Goal: Information Seeking & Learning: Learn about a topic

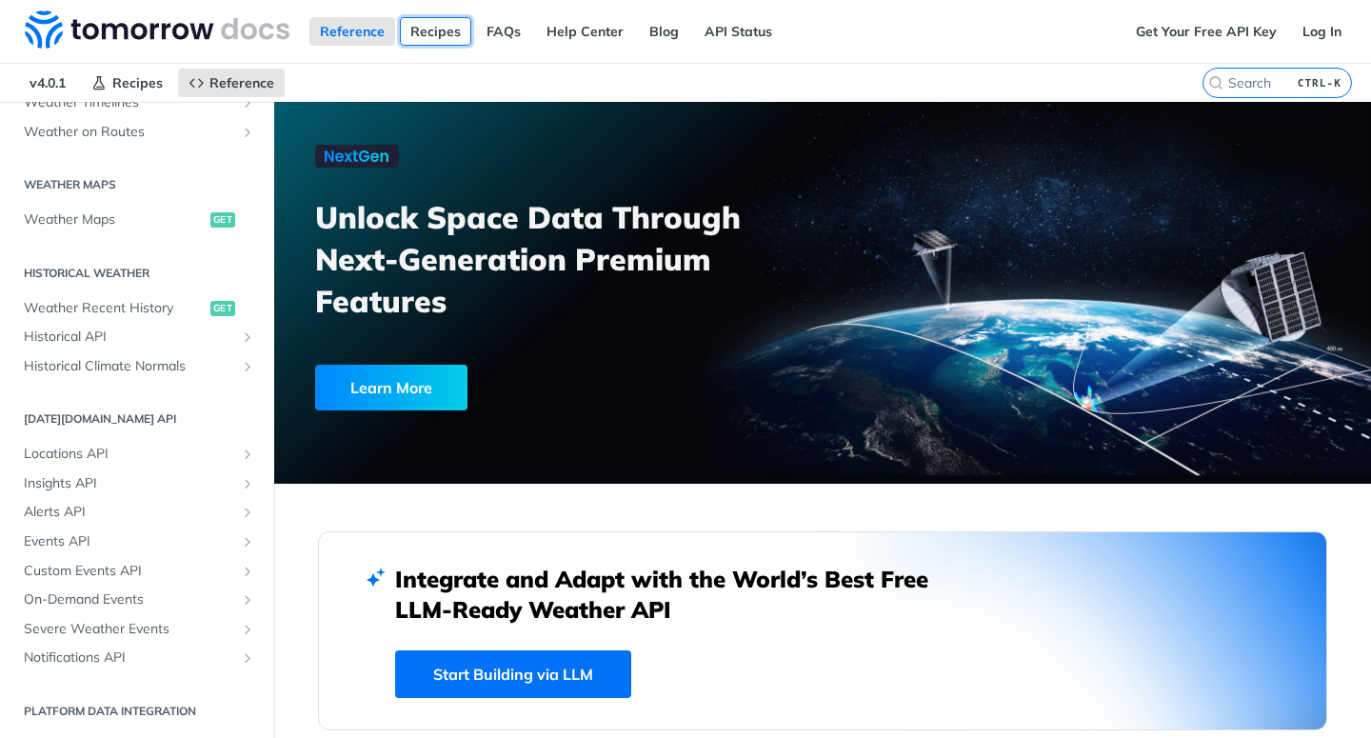
click at [436, 34] on link "Recipes" at bounding box center [435, 31] width 71 height 29
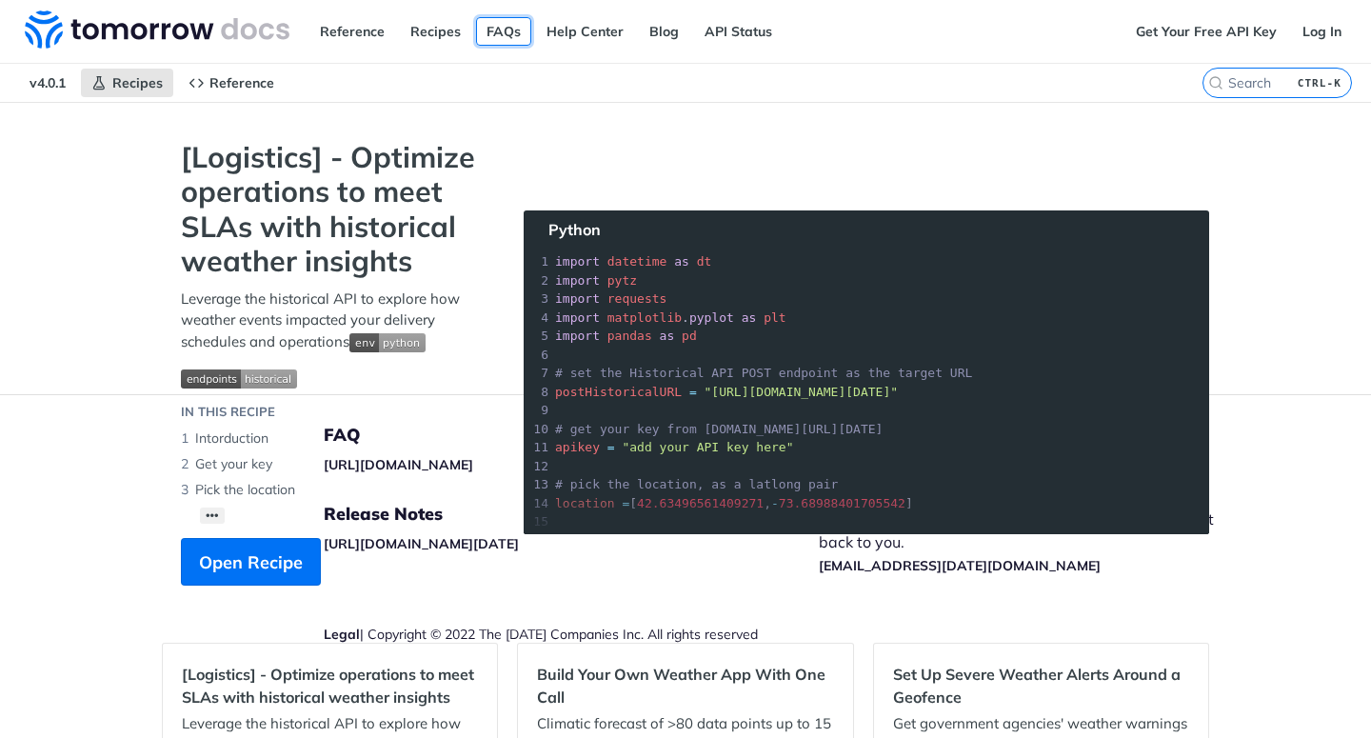
click at [508, 31] on link "FAQs" at bounding box center [503, 31] width 55 height 29
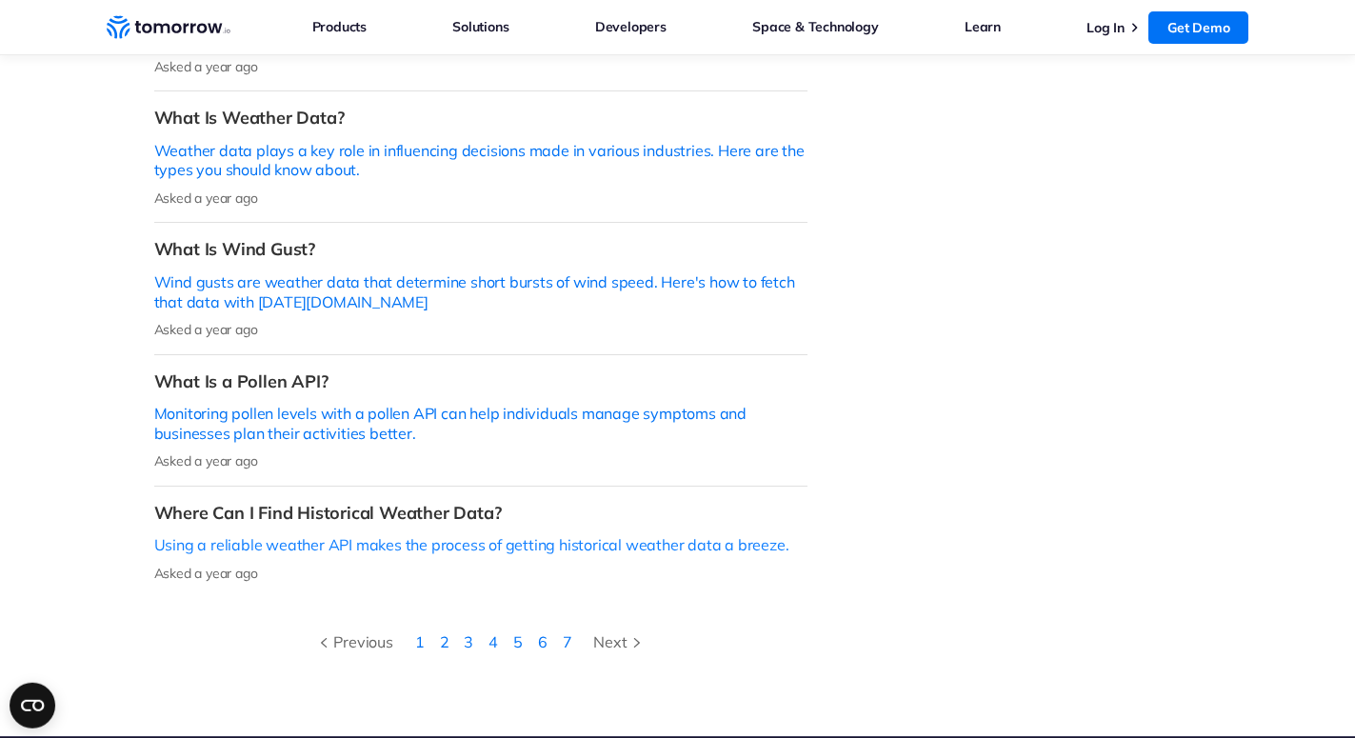
scroll to position [680, 0]
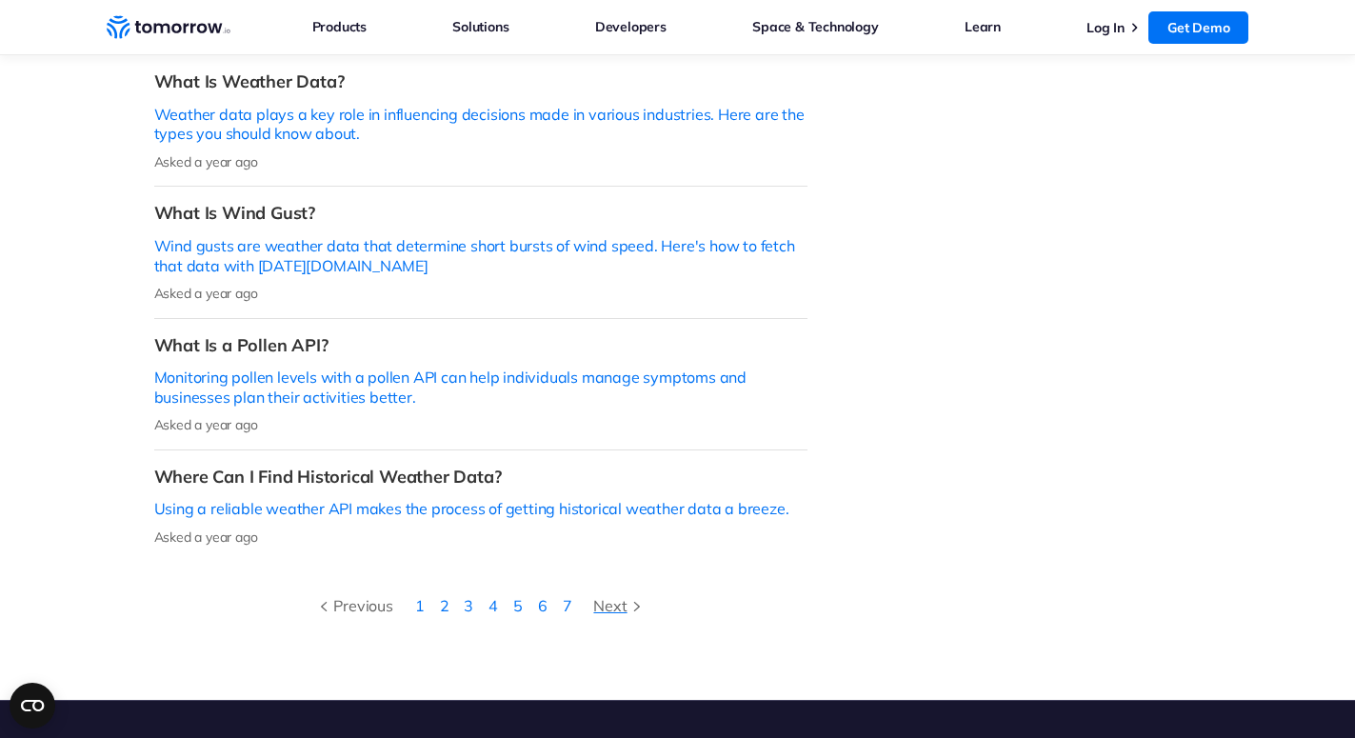
click at [599, 593] on div "Next" at bounding box center [619, 605] width 52 height 25
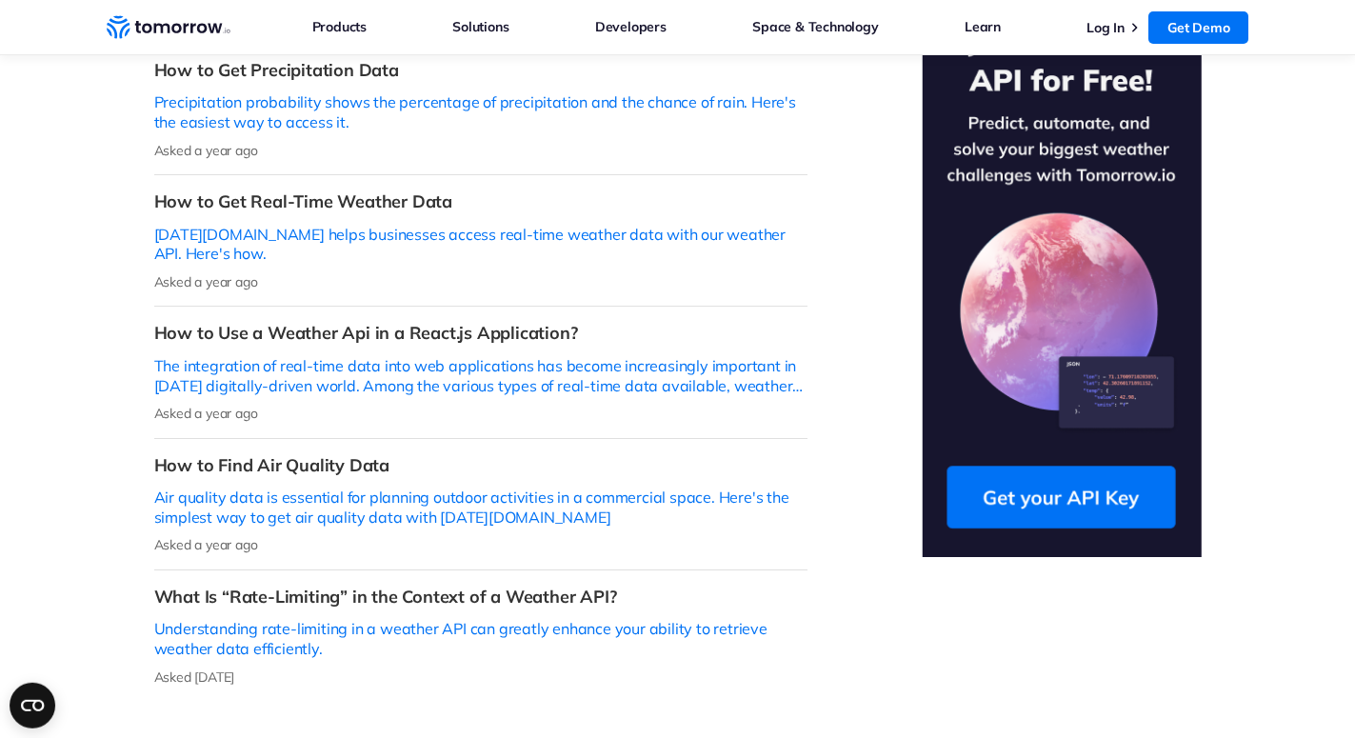
scroll to position [680, 0]
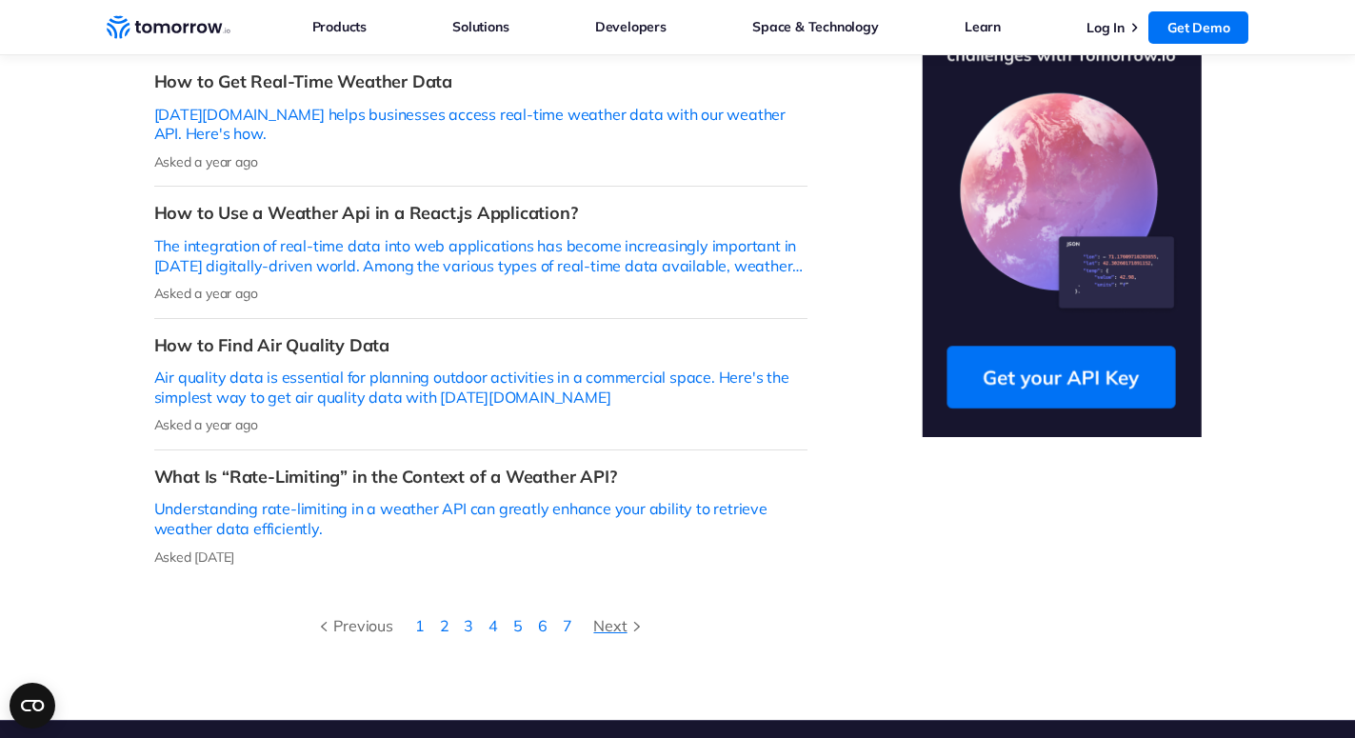
click at [597, 613] on div "Next" at bounding box center [619, 625] width 52 height 25
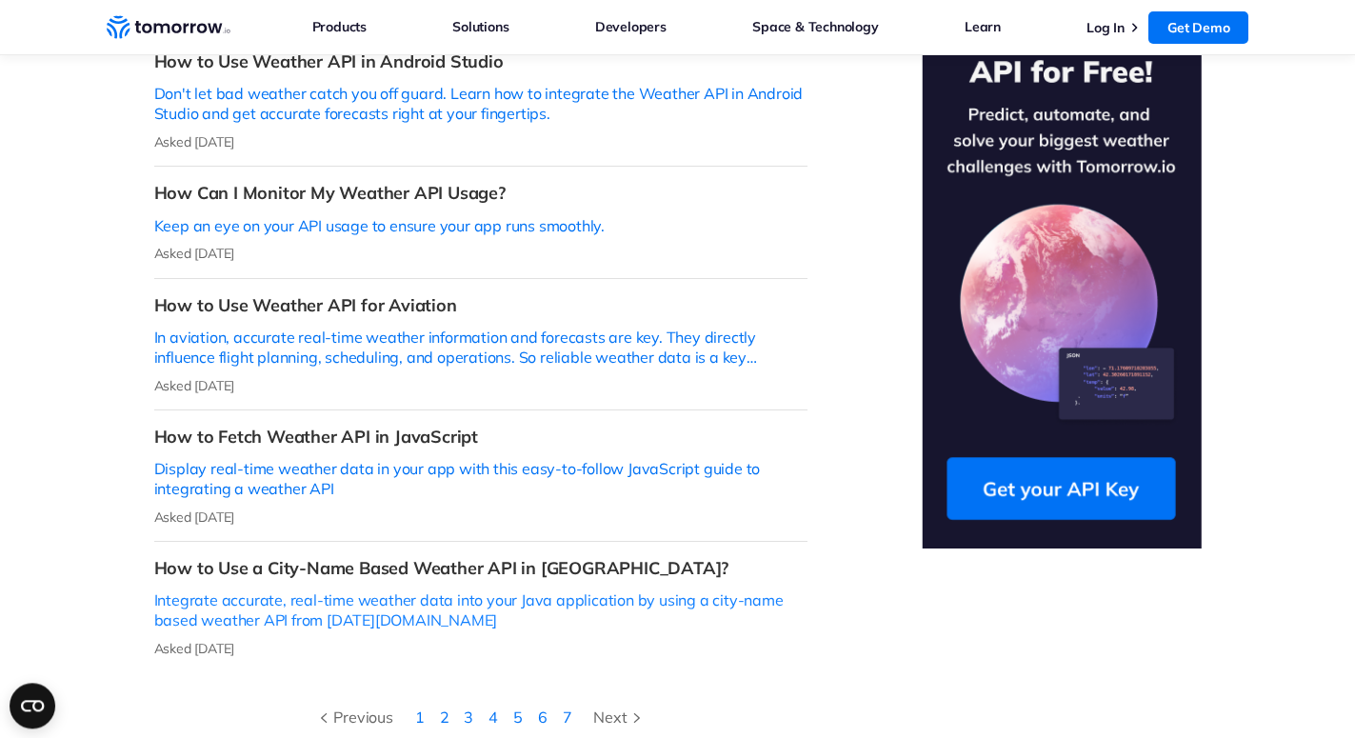
scroll to position [583, 0]
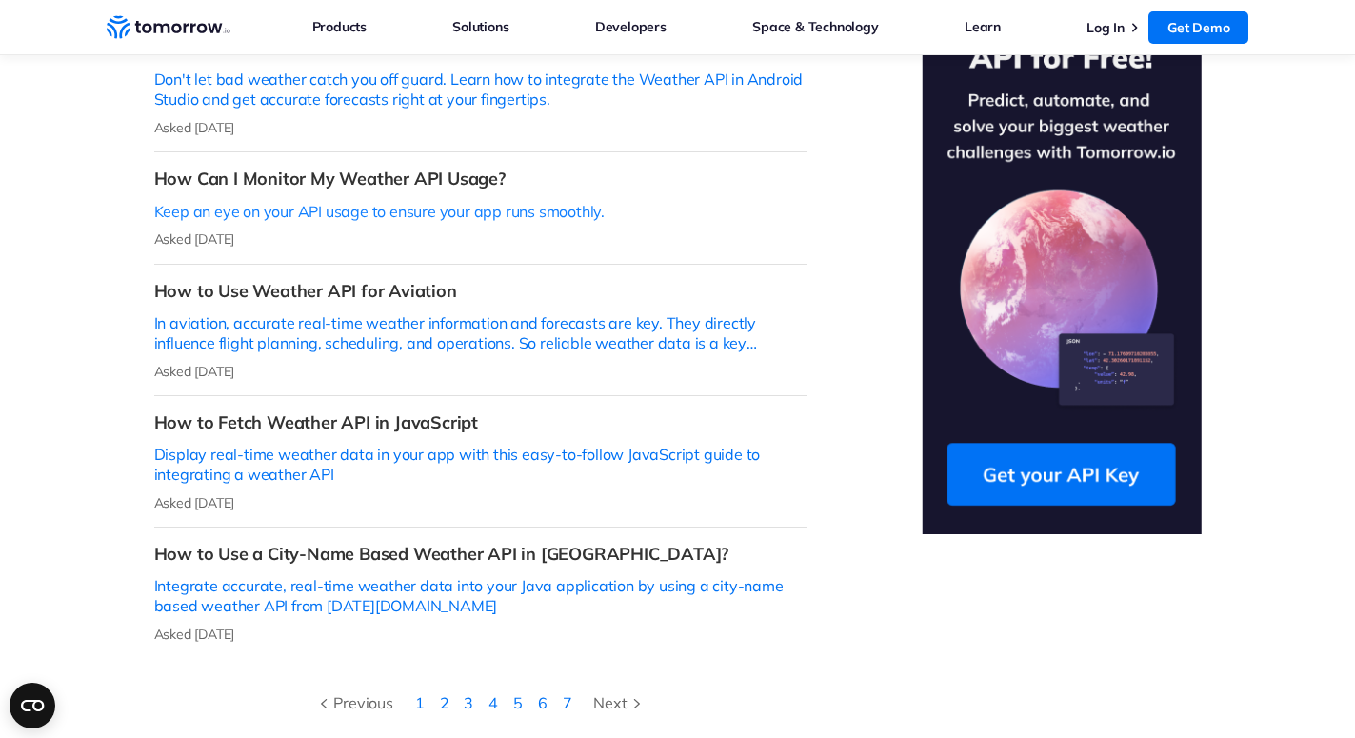
click at [409, 202] on p "Keep an eye on your API usage to ensure your app runs smoothly." at bounding box center [480, 212] width 653 height 20
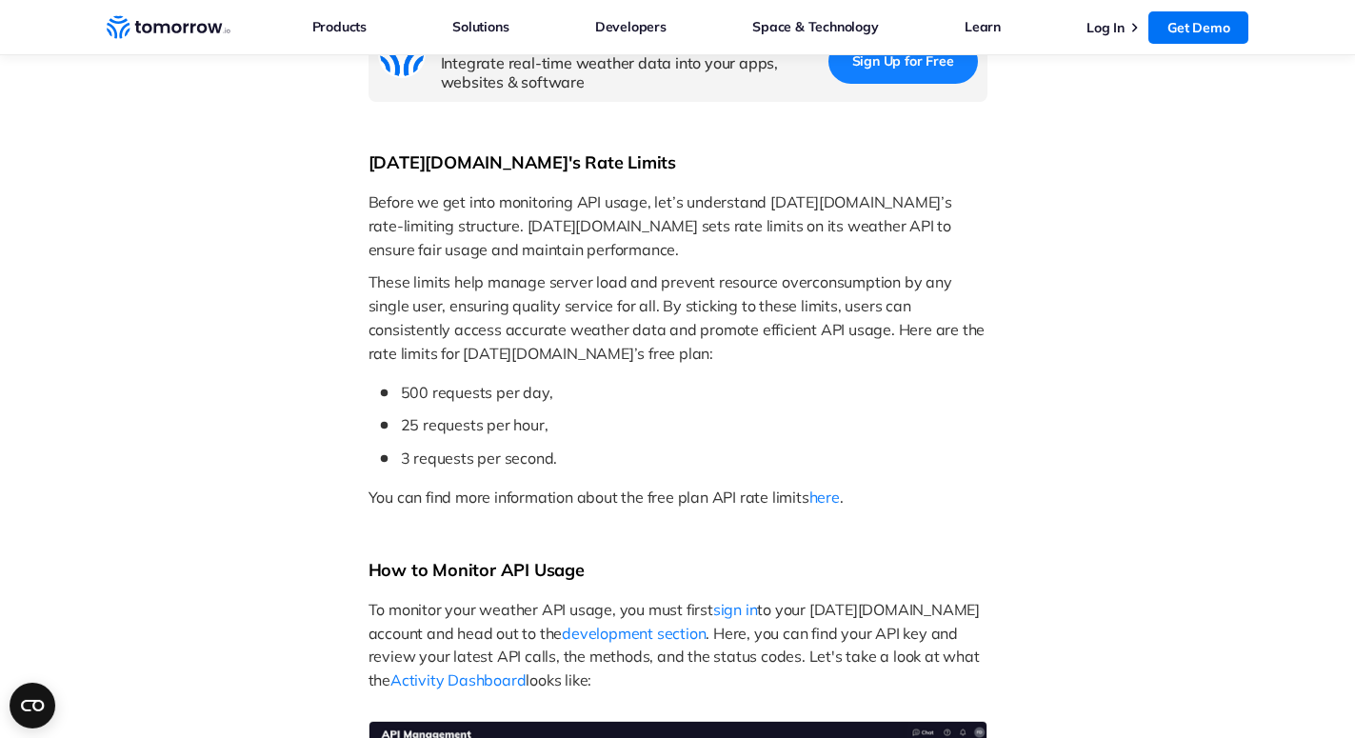
scroll to position [971, 0]
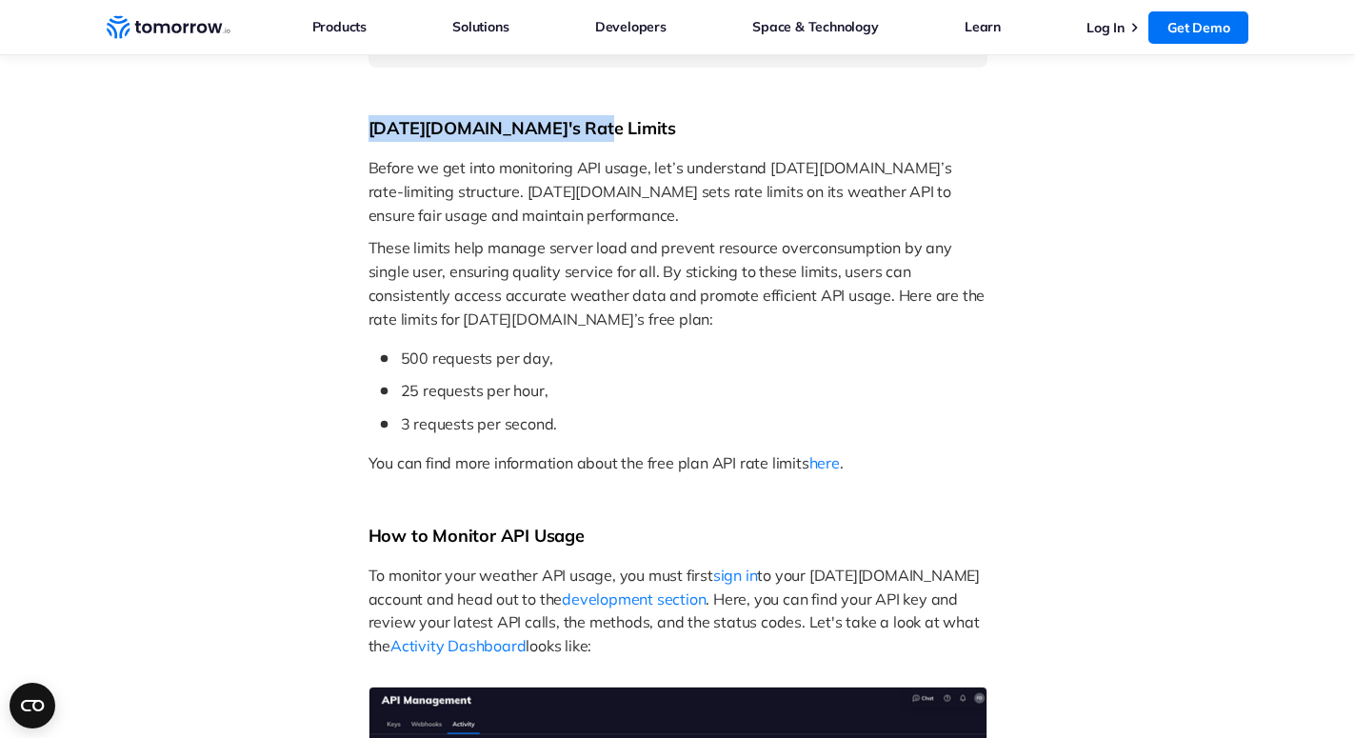
drag, startPoint x: 364, startPoint y: 123, endPoint x: 581, endPoint y: 126, distance: 217.1
click at [581, 126] on div "FAQ Weather api How Can I Monitor My Weather API Usage? Keep an eye on your API…" at bounding box center [678, 578] width 1276 height 2931
click at [449, 348] on p "500 requests per day," at bounding box center [694, 359] width 587 height 24
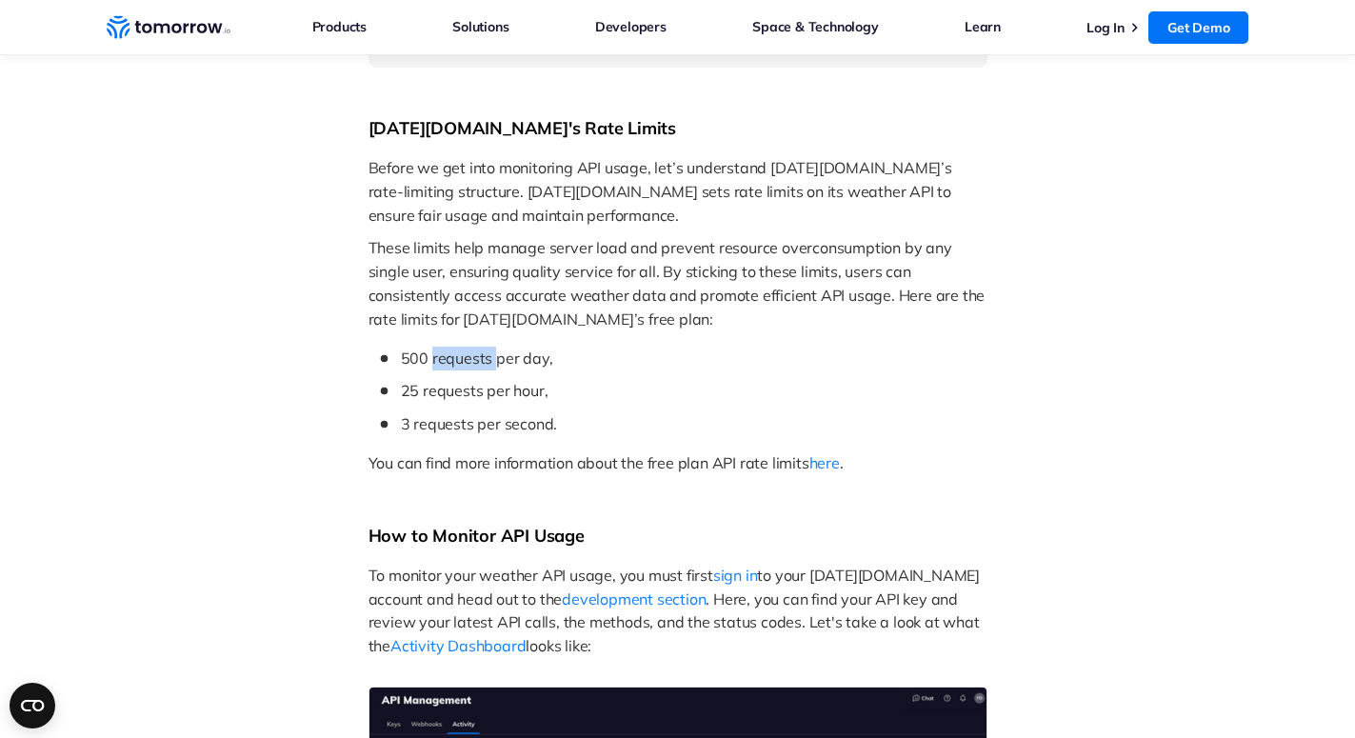
click at [449, 348] on p "500 requests per day," at bounding box center [694, 359] width 587 height 24
click at [436, 405] on ul "500 requests per day, 25 requests per hour, 3 requests per second." at bounding box center [678, 392] width 619 height 90
click at [397, 362] on li "500 requests per day," at bounding box center [682, 359] width 609 height 24
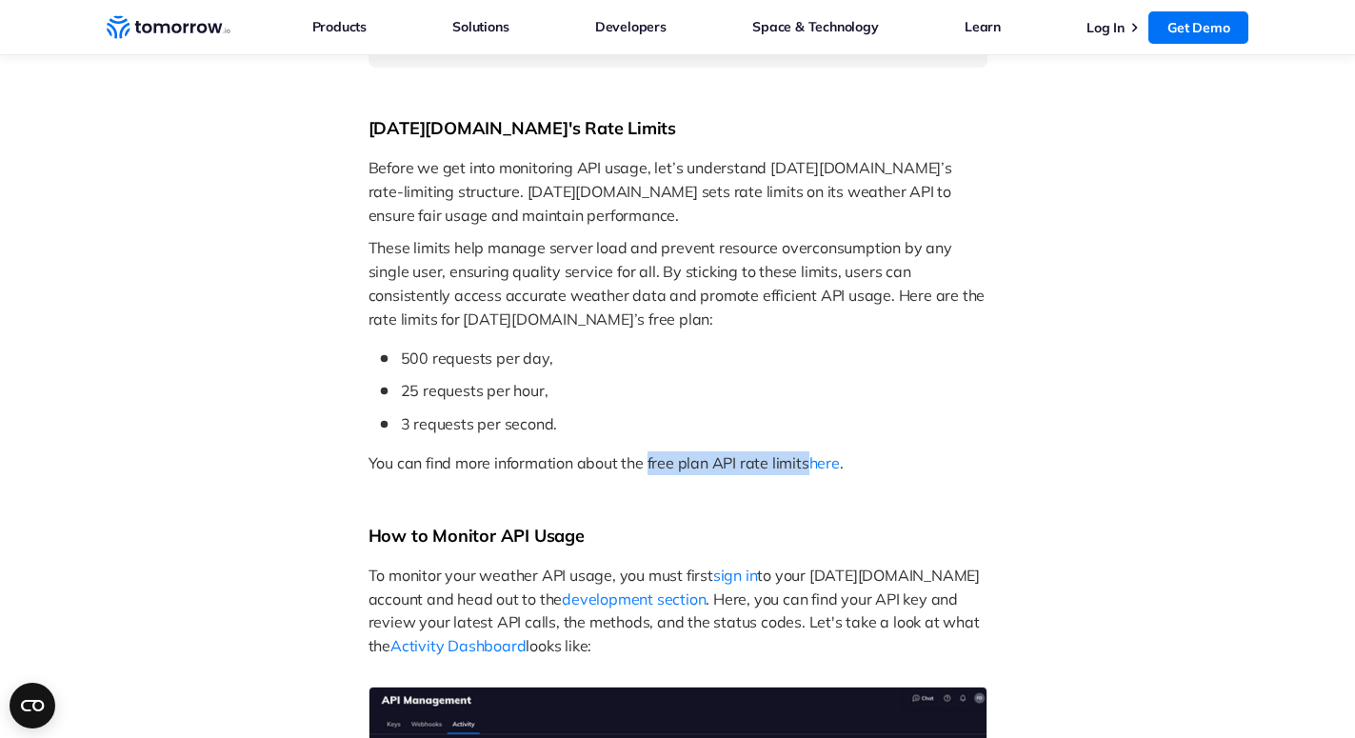
drag, startPoint x: 647, startPoint y: 466, endPoint x: 807, endPoint y: 465, distance: 160.0
click at [807, 465] on span "You can find more information about the free plan API rate limits" at bounding box center [589, 462] width 441 height 19
click at [443, 358] on span "500 requests per day," at bounding box center [477, 358] width 152 height 19
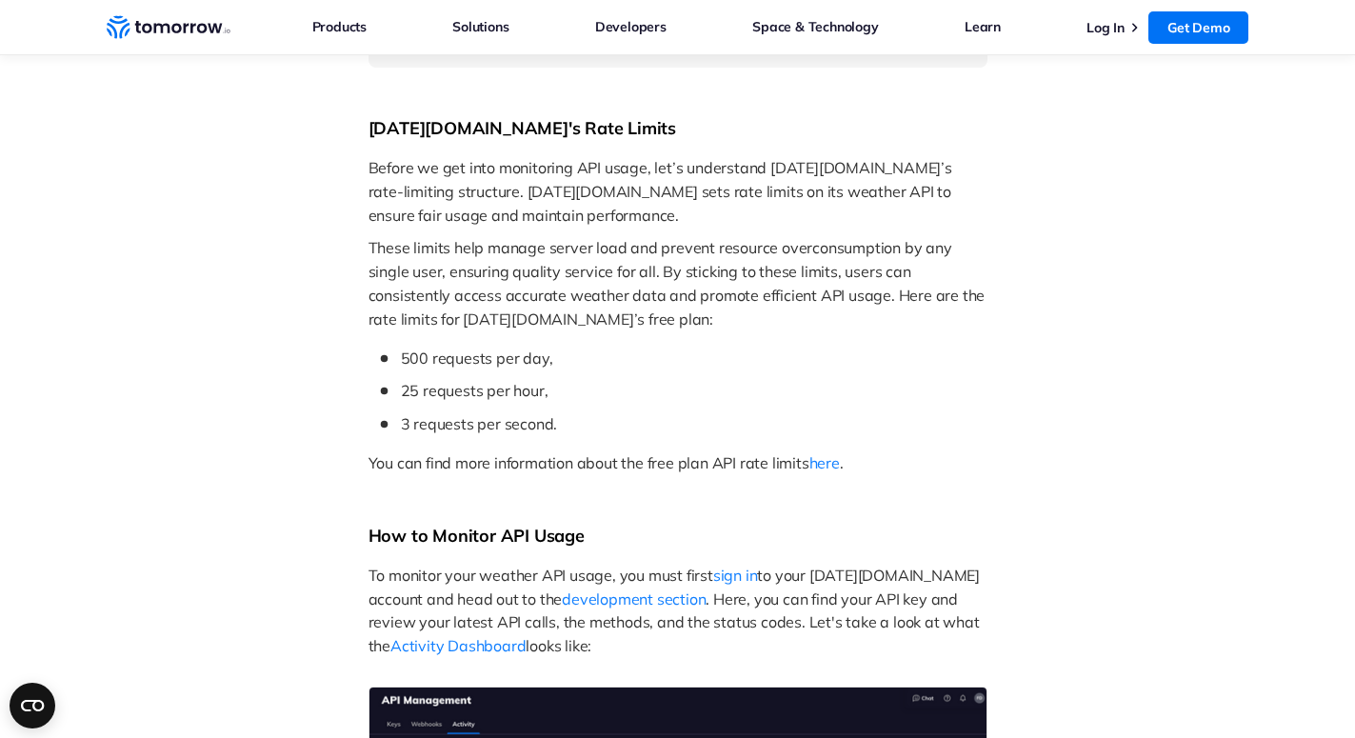
click at [456, 397] on span "25 requests per hour," at bounding box center [475, 390] width 148 height 19
click at [438, 424] on span "3 requests per second." at bounding box center [479, 423] width 157 height 19
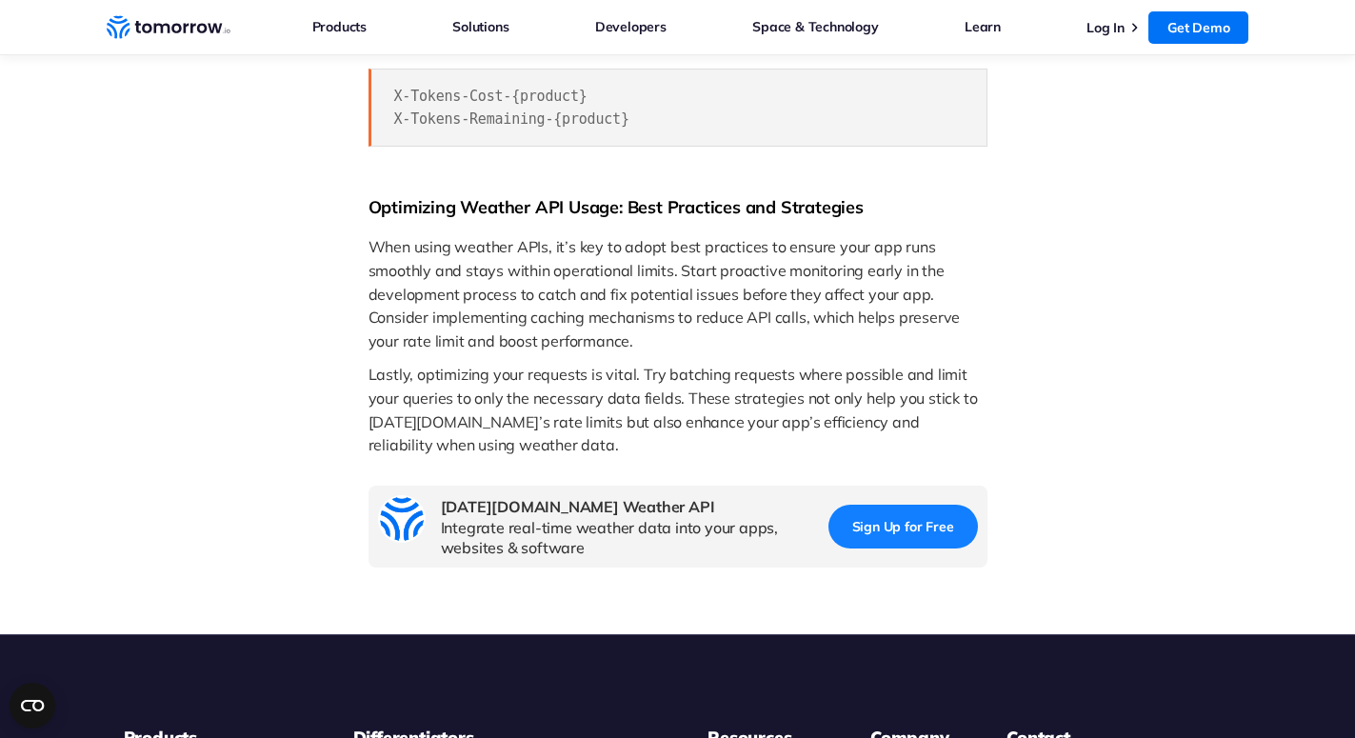
scroll to position [2819, 0]
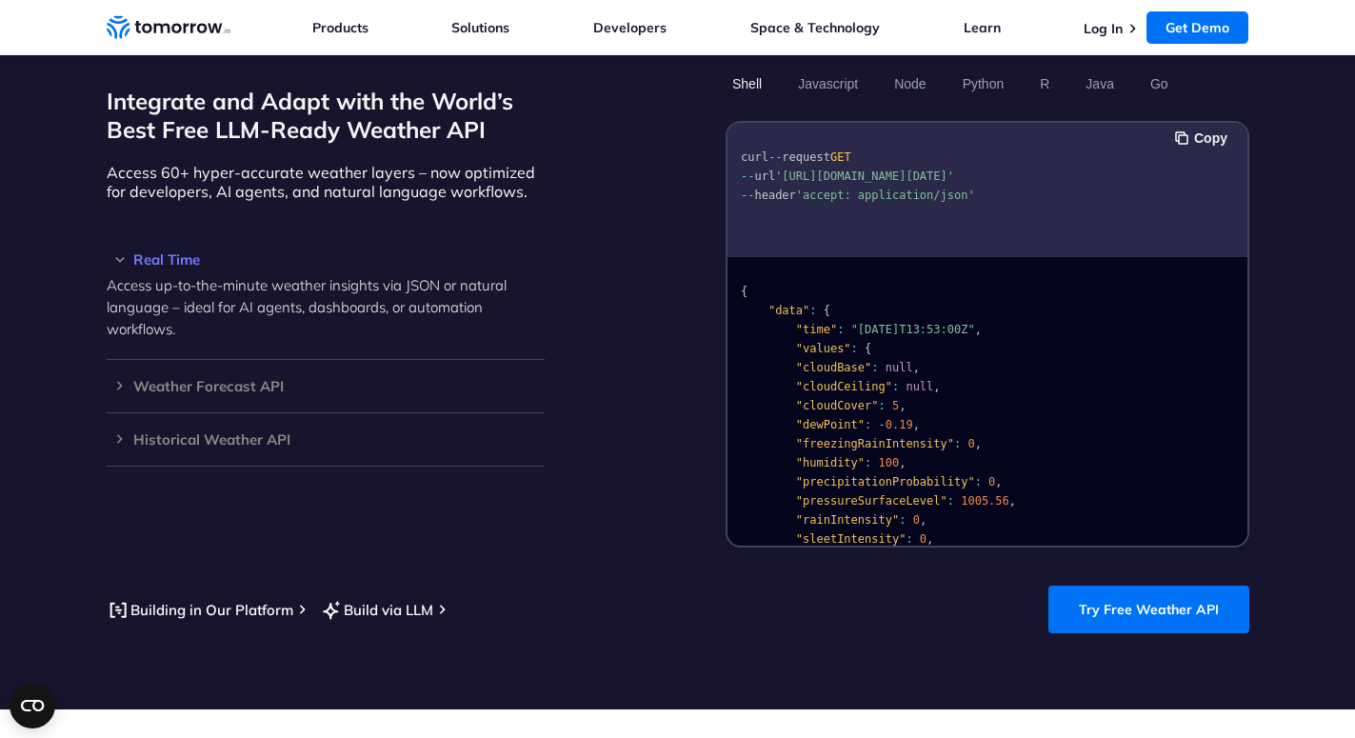
scroll to position [1749, 0]
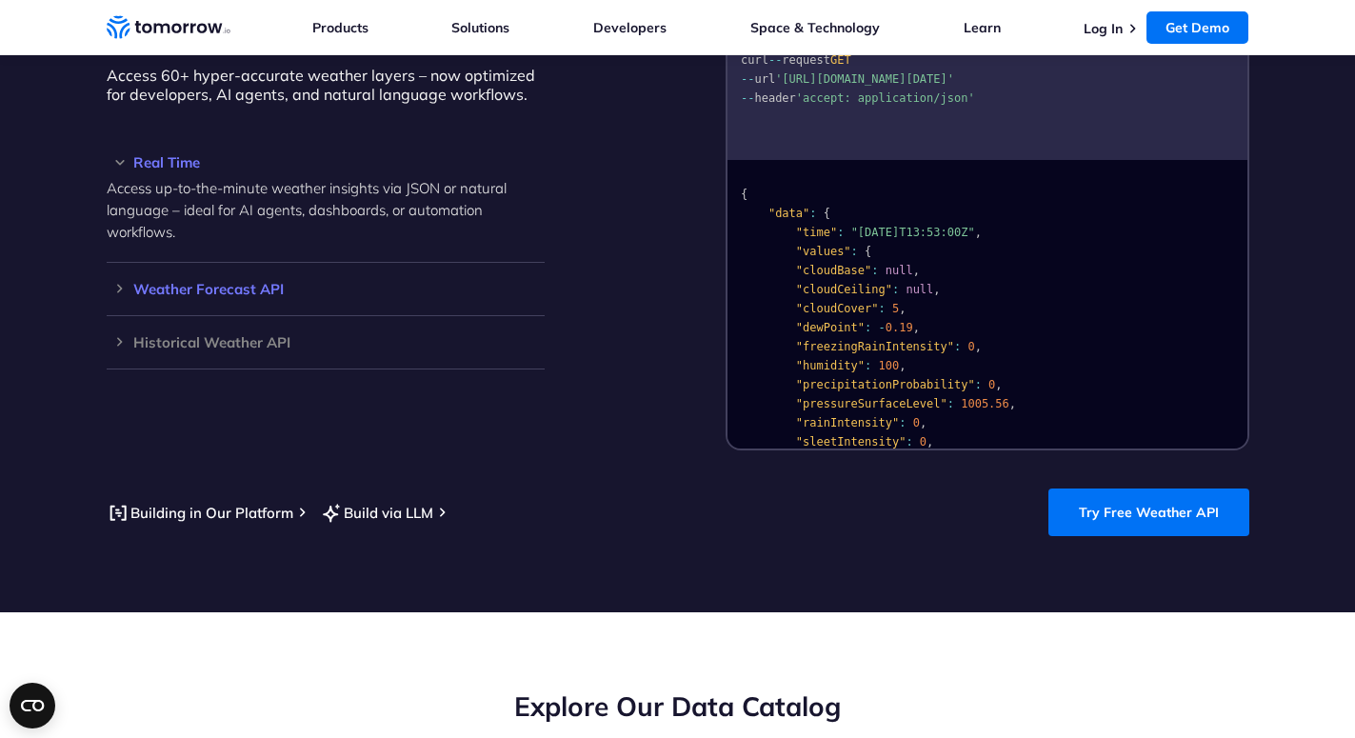
click at [118, 263] on div "Weather Forecast API Access ultra-accurate, hyperlocal data up to 14 days in th…" at bounding box center [326, 289] width 438 height 53
click at [122, 274] on div "Weather Forecast API Access ultra-accurate, hyperlocal data up to 14 days in th…" at bounding box center [326, 289] width 438 height 53
click at [115, 282] on h3 "Weather Forecast API" at bounding box center [326, 289] width 438 height 14
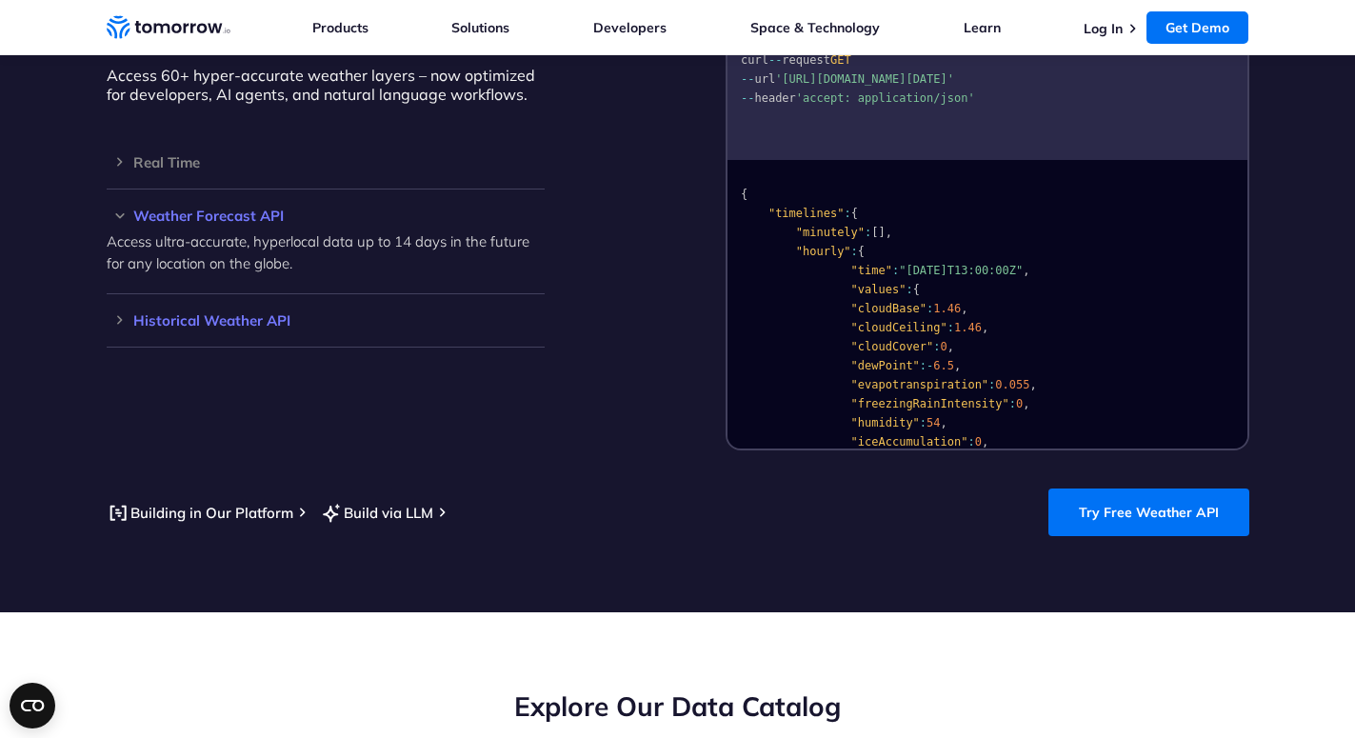
click at [118, 313] on h3 "Historical Weather API" at bounding box center [326, 320] width 438 height 14
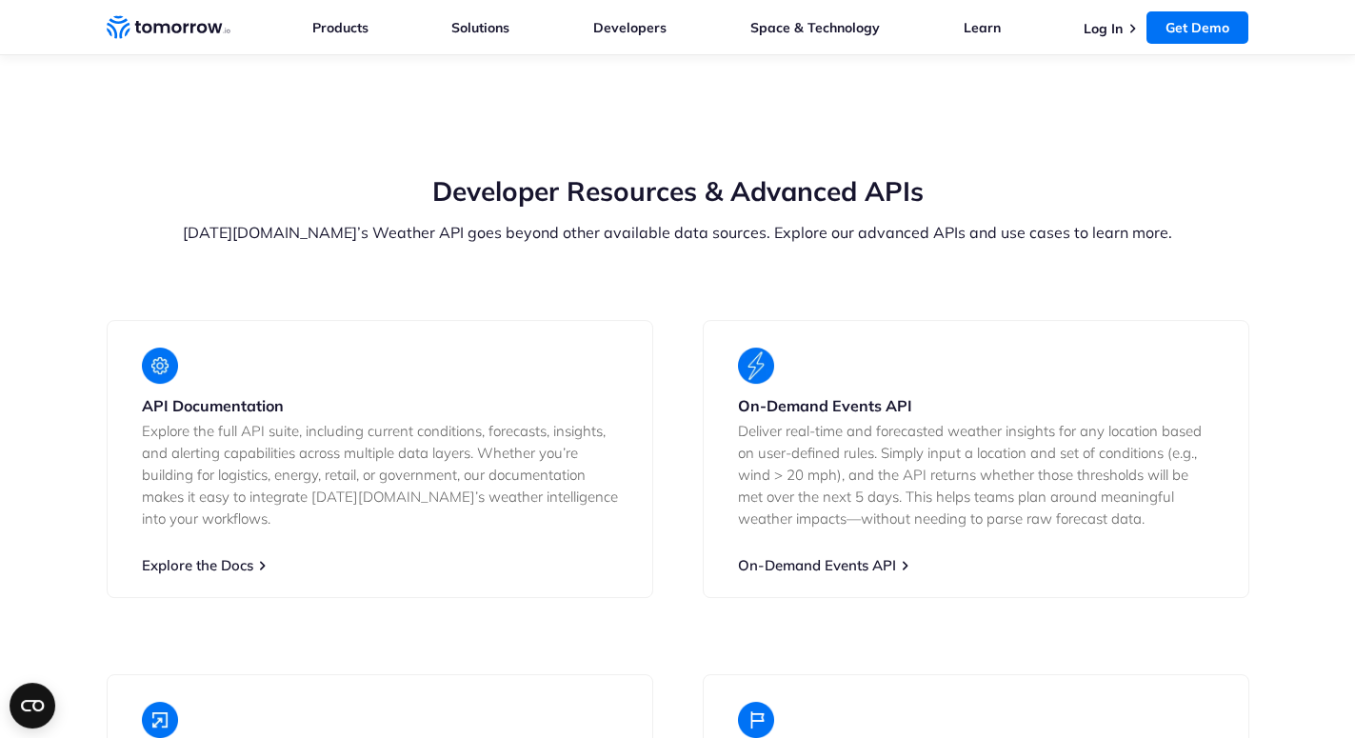
scroll to position [3498, 0]
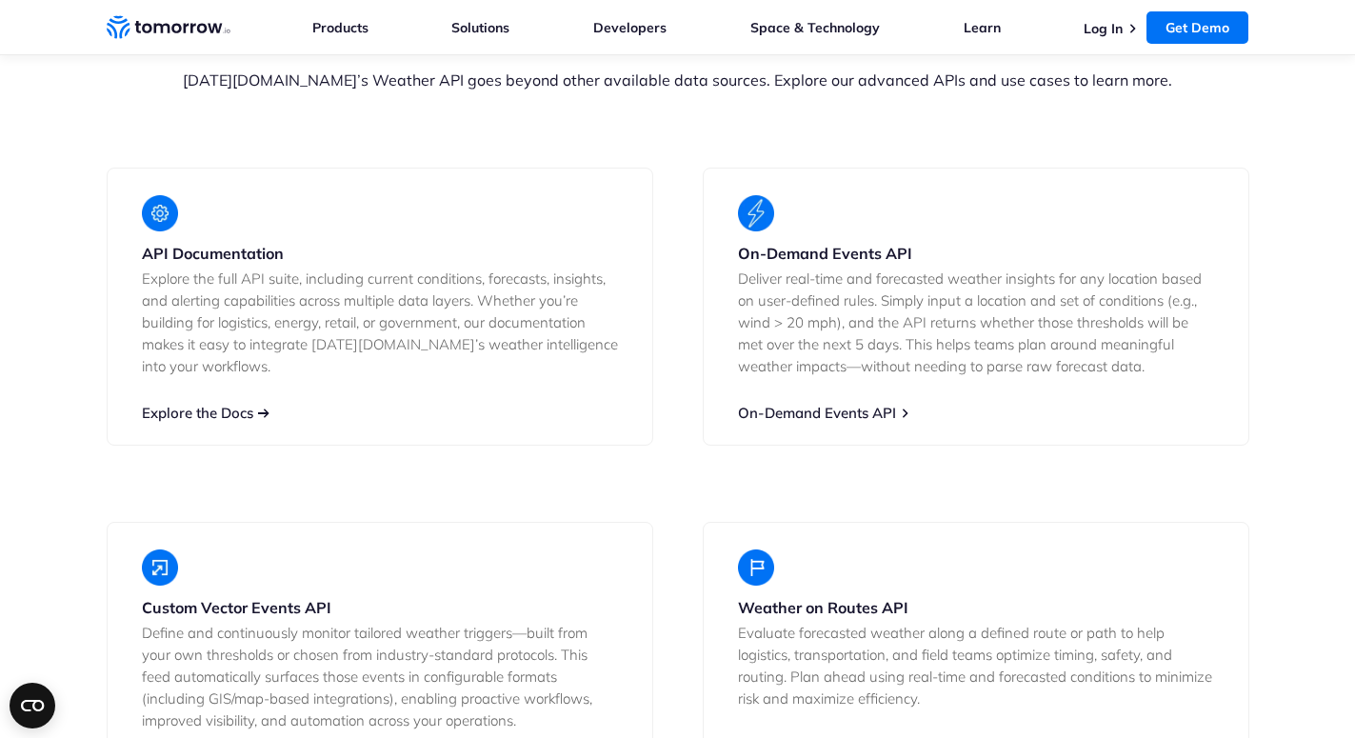
click at [212, 404] on link "Explore the Docs" at bounding box center [197, 413] width 111 height 18
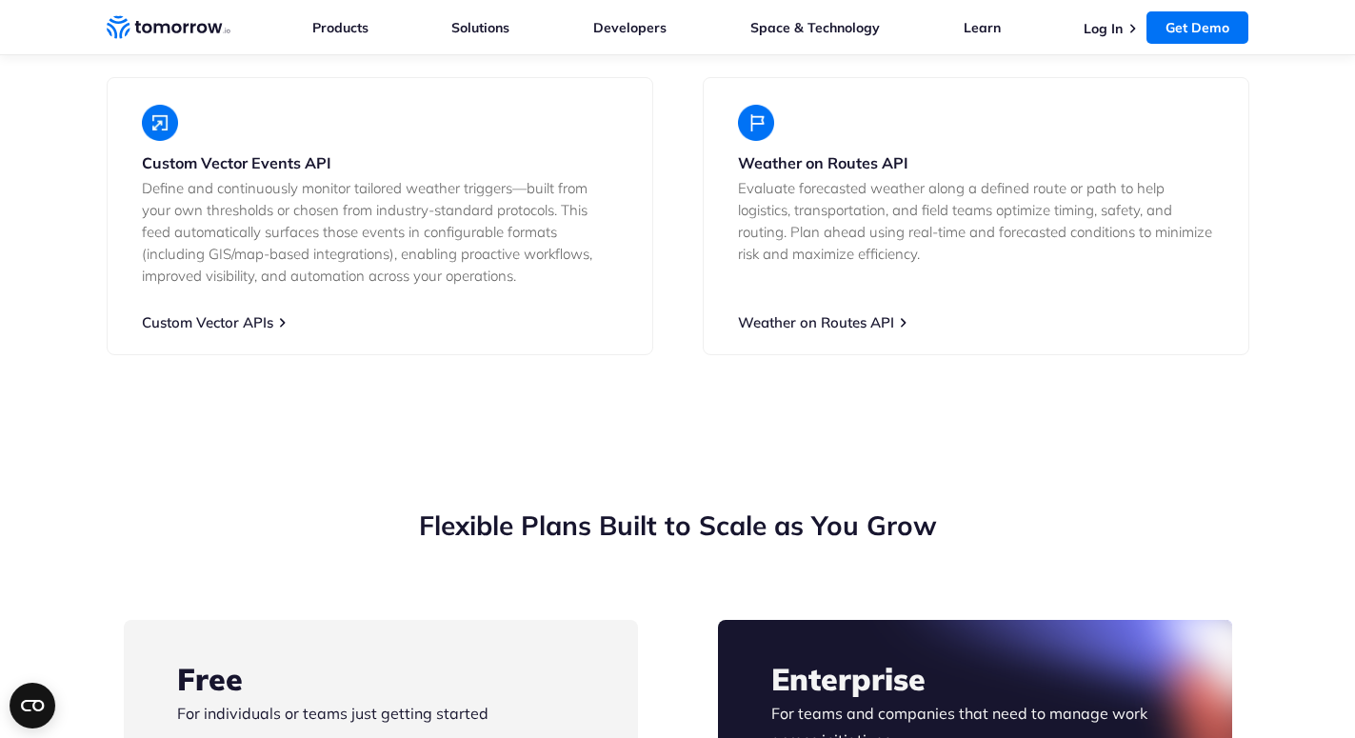
scroll to position [3983, 0]
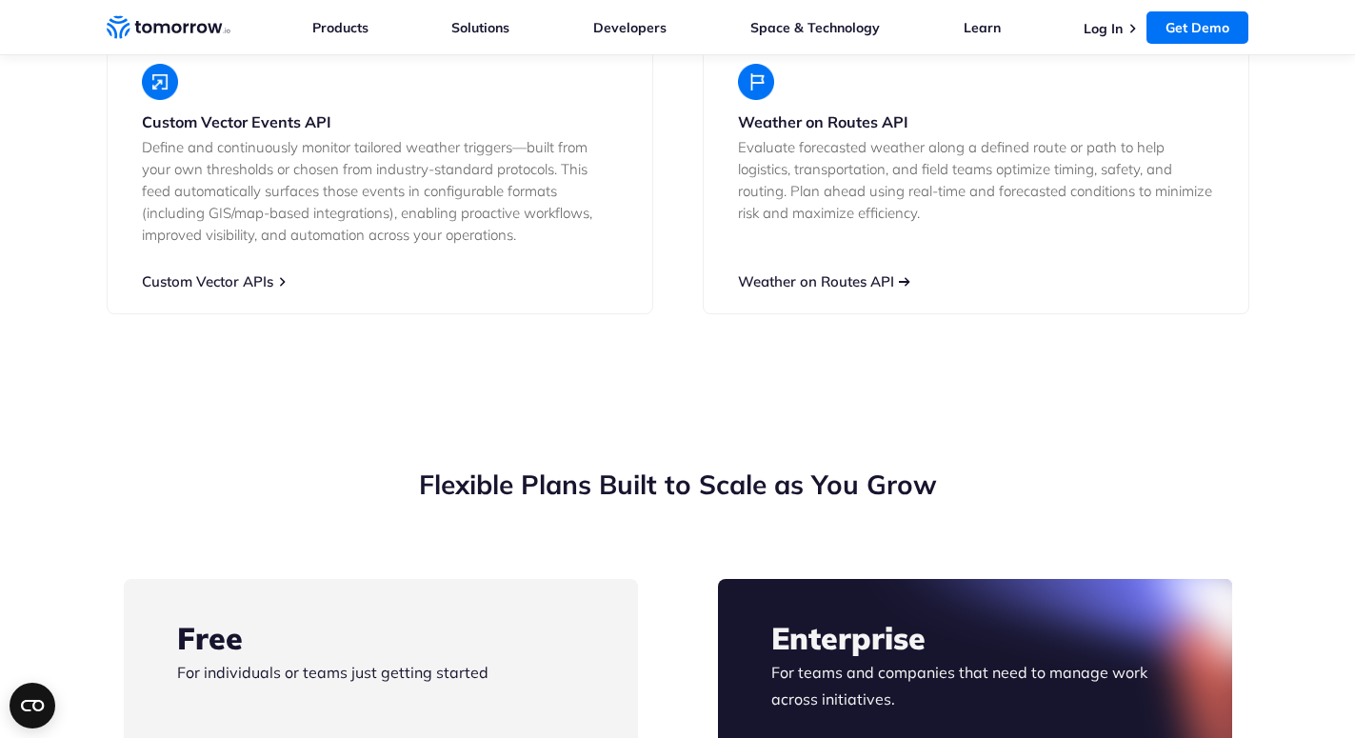
click at [819, 272] on link "Weather on Routes API" at bounding box center [816, 281] width 156 height 18
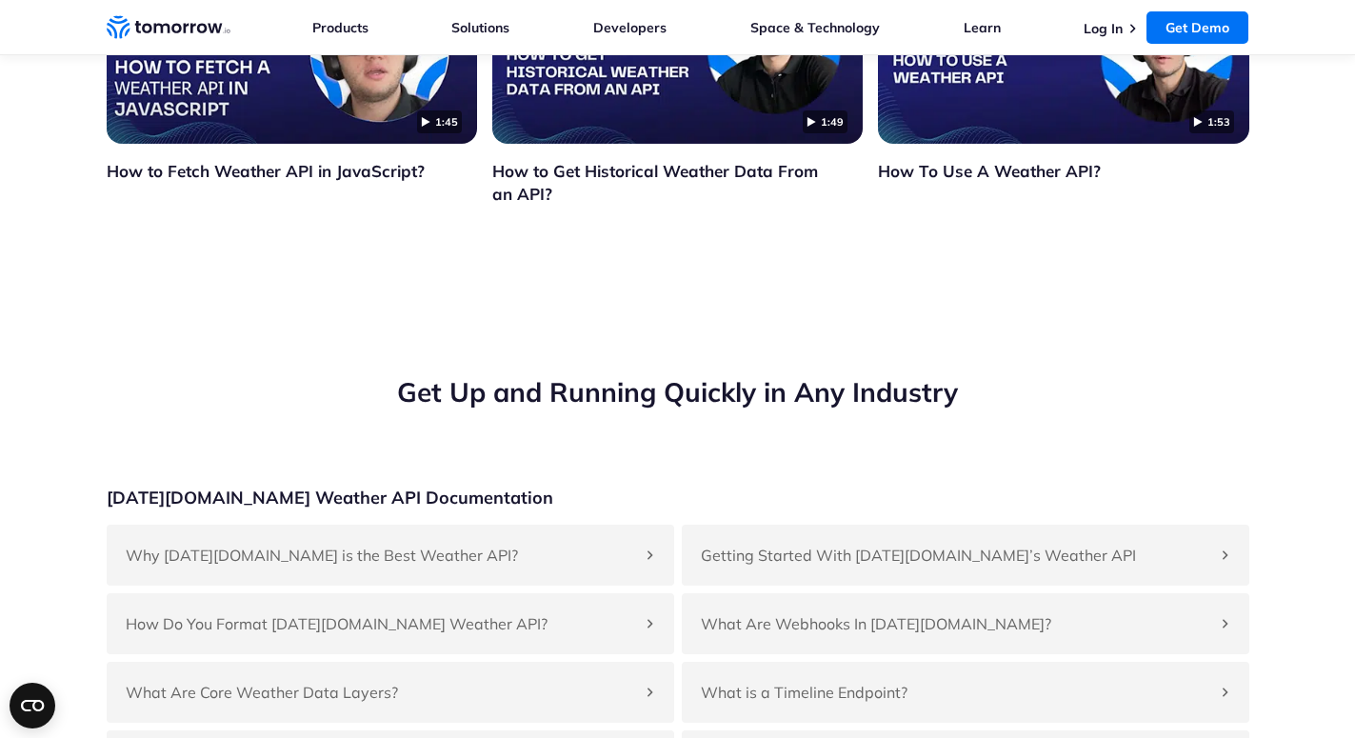
scroll to position [6137, 0]
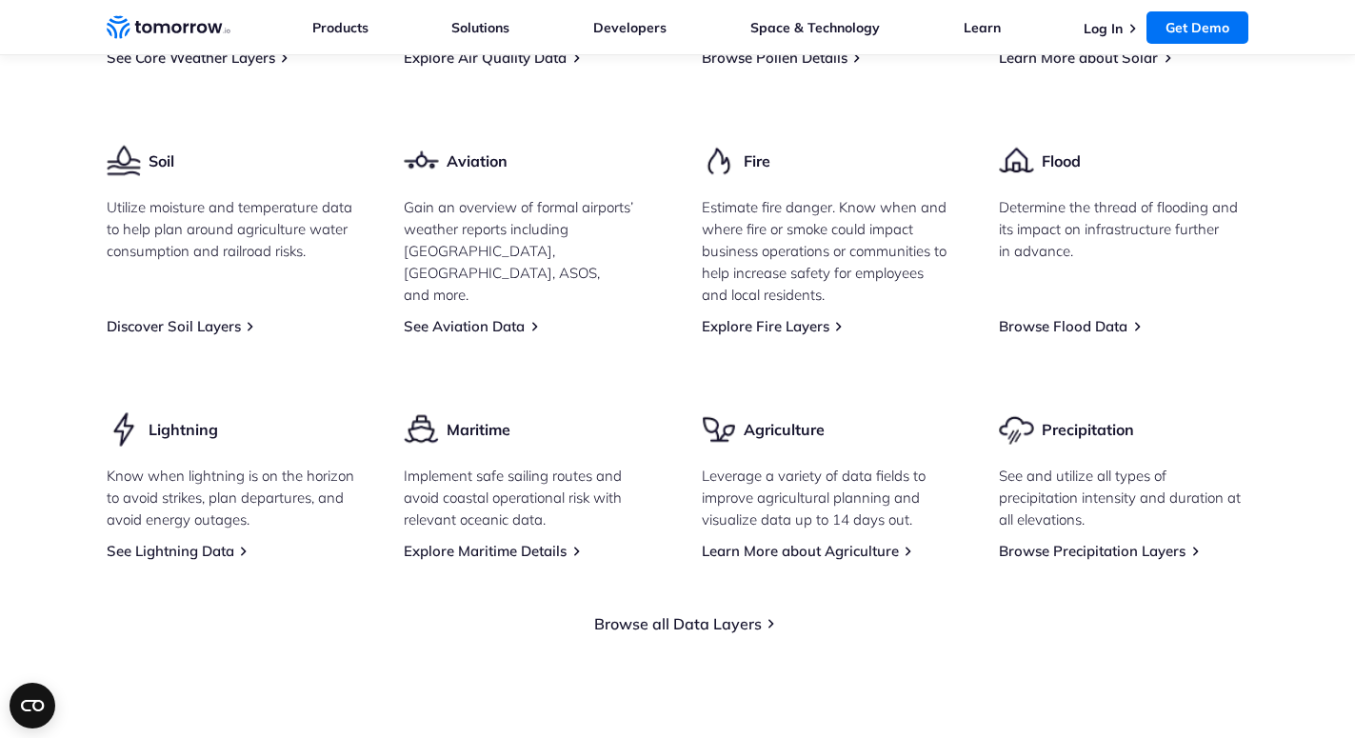
scroll to position [2247, 0]
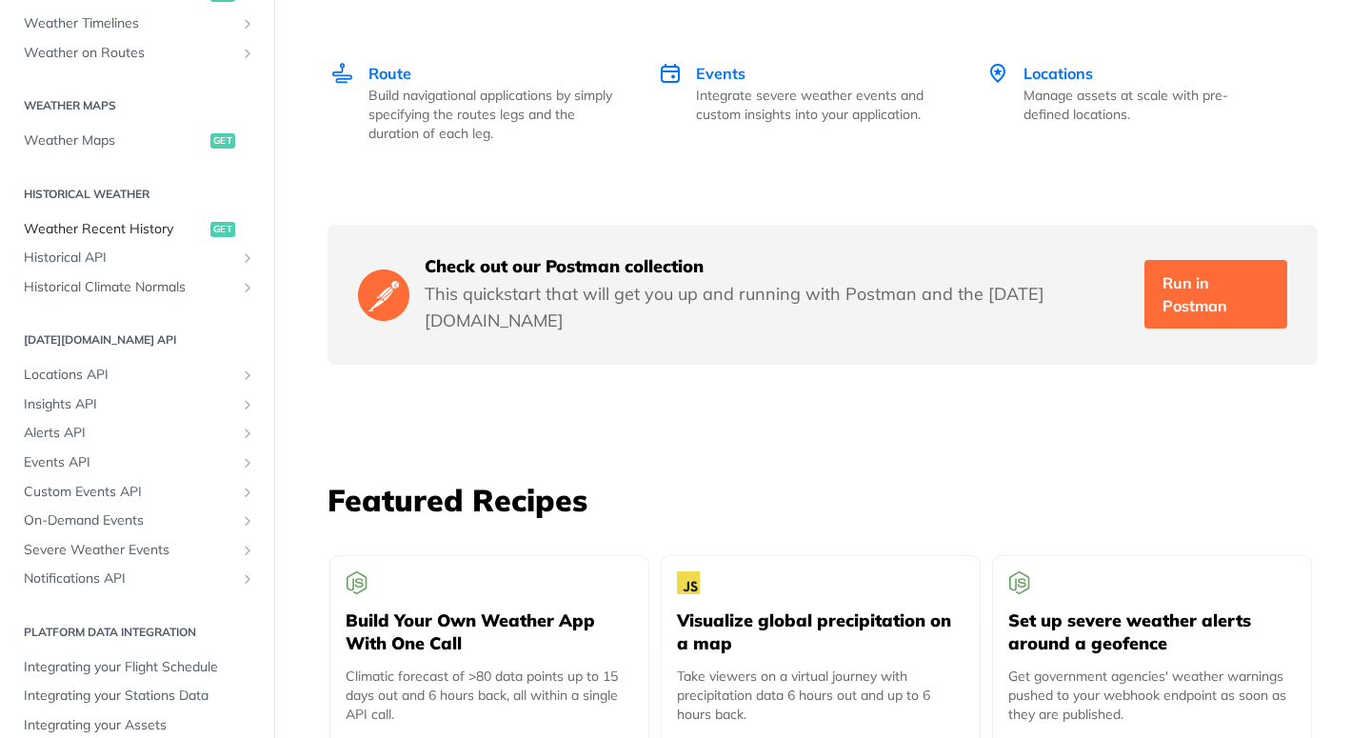
scroll to position [528, 0]
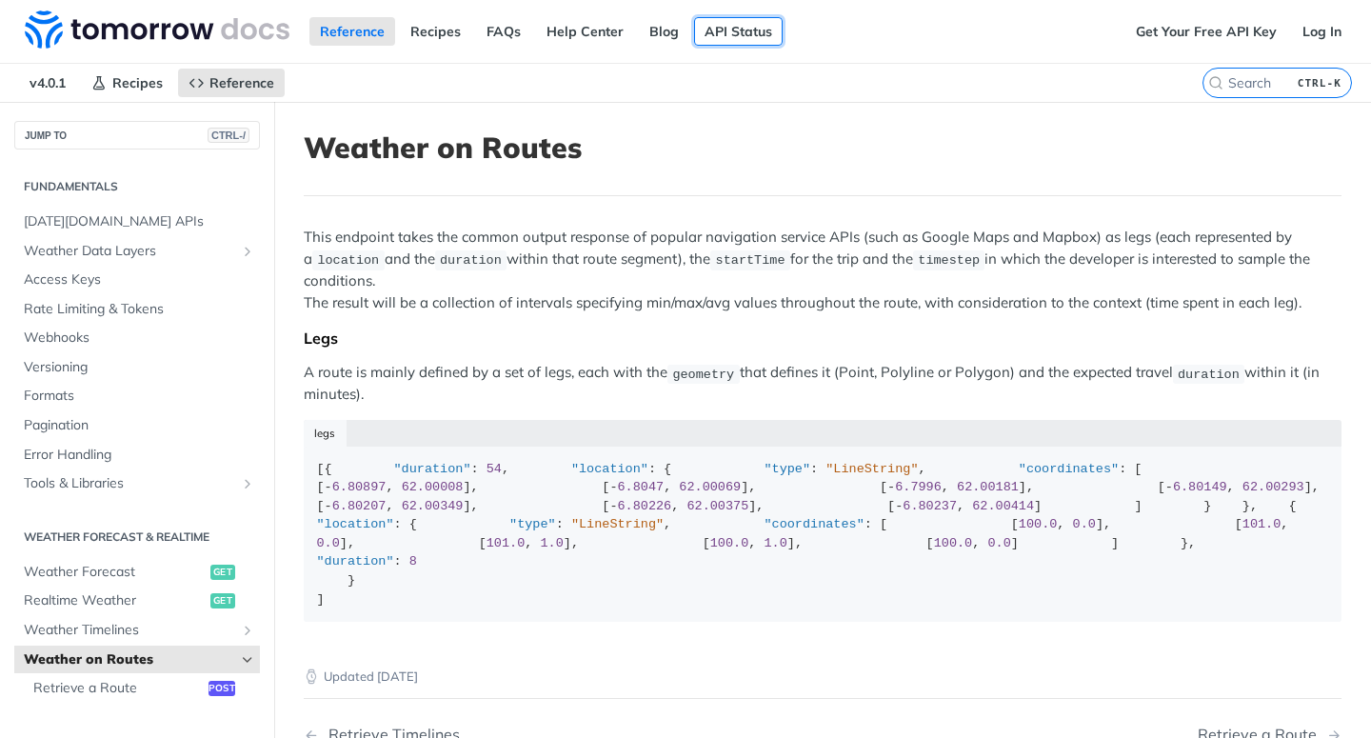
click at [720, 30] on link "API Status" at bounding box center [738, 31] width 89 height 29
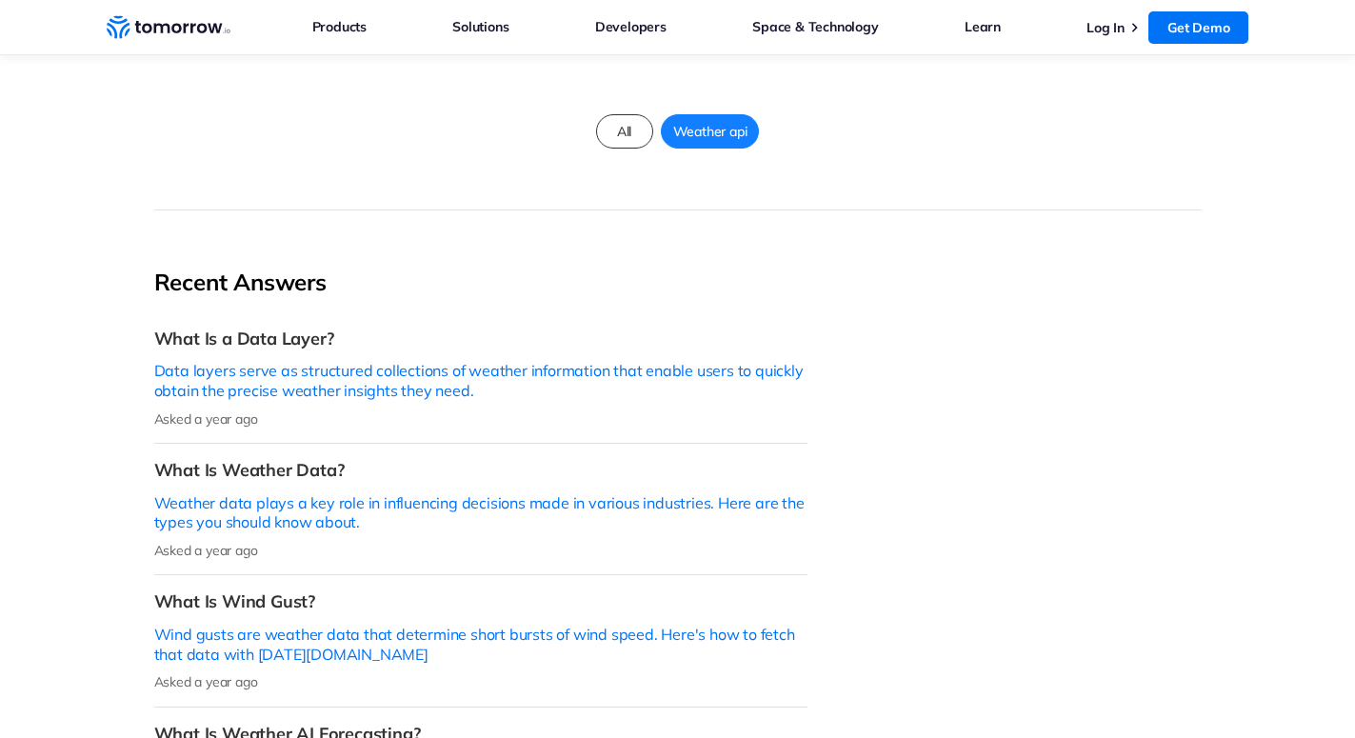
scroll to position [777, 0]
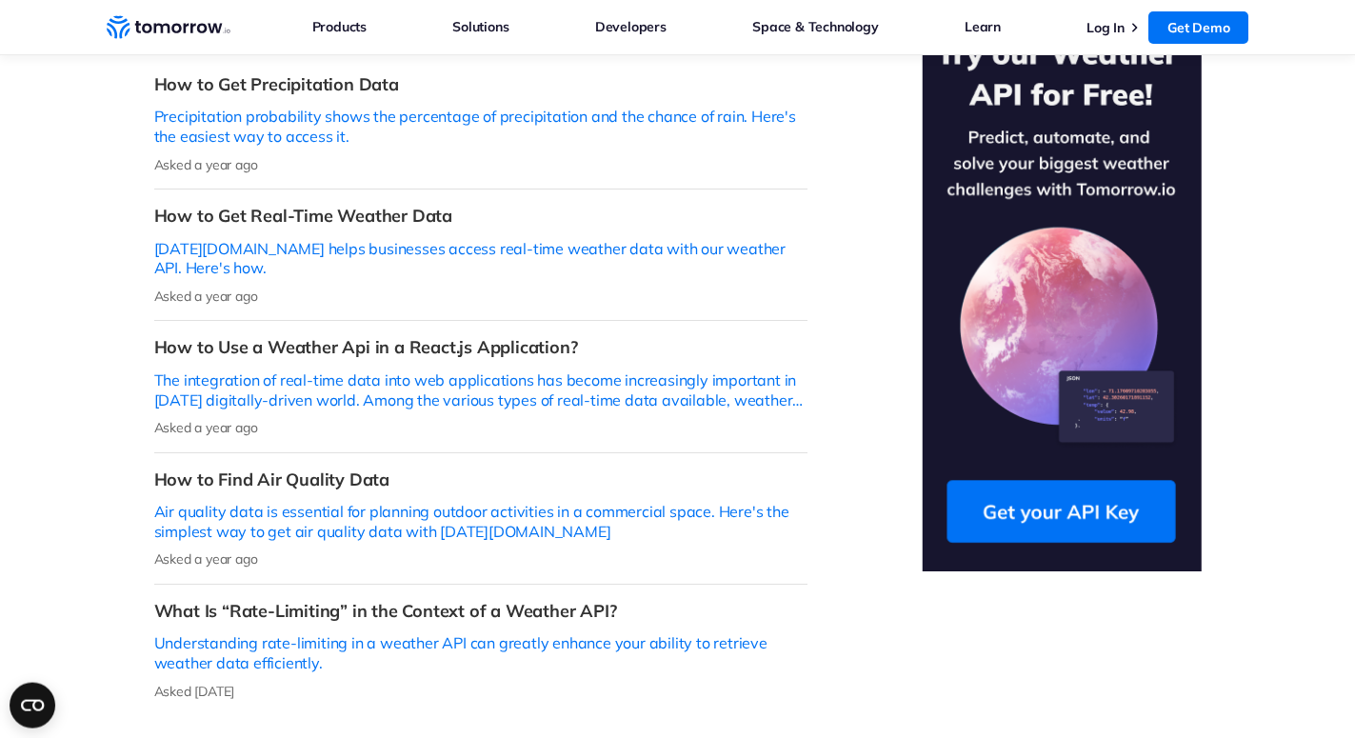
scroll to position [583, 0]
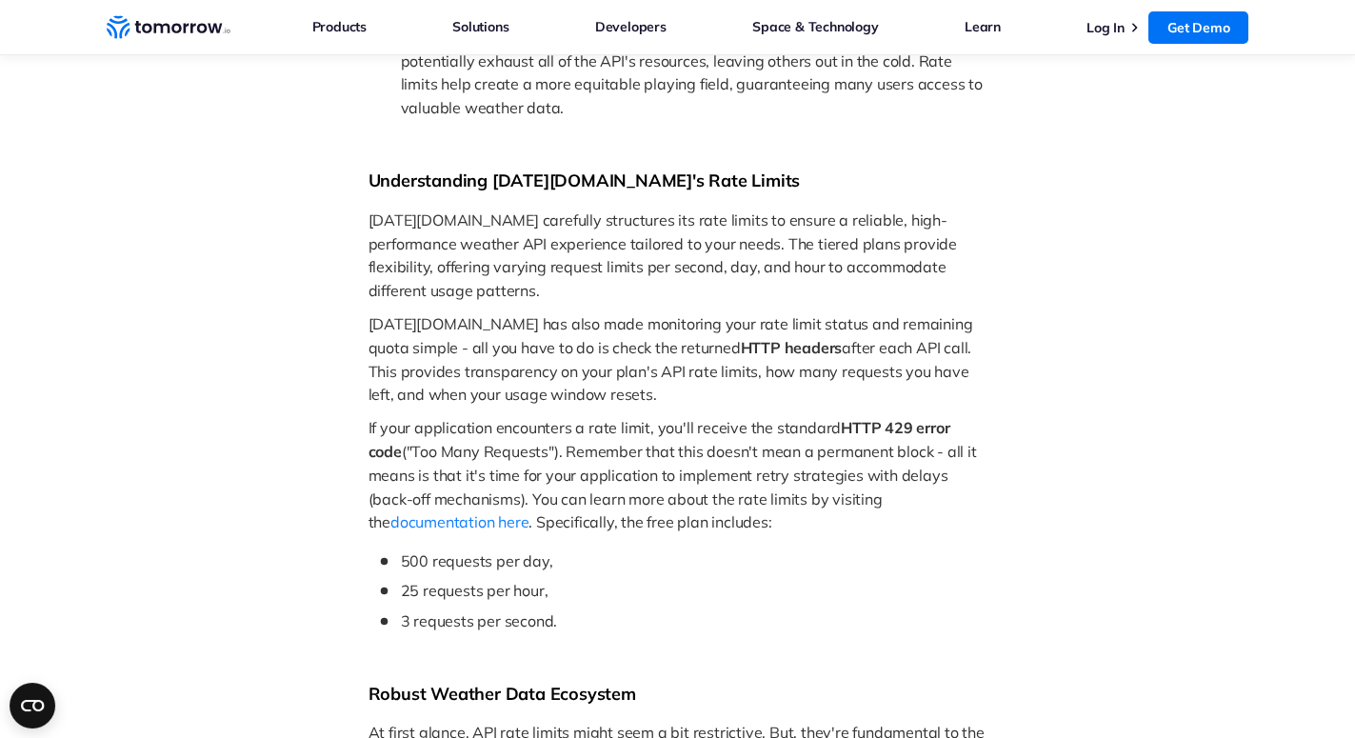
scroll to position [1554, 0]
